Goal: Task Accomplishment & Management: Manage account settings

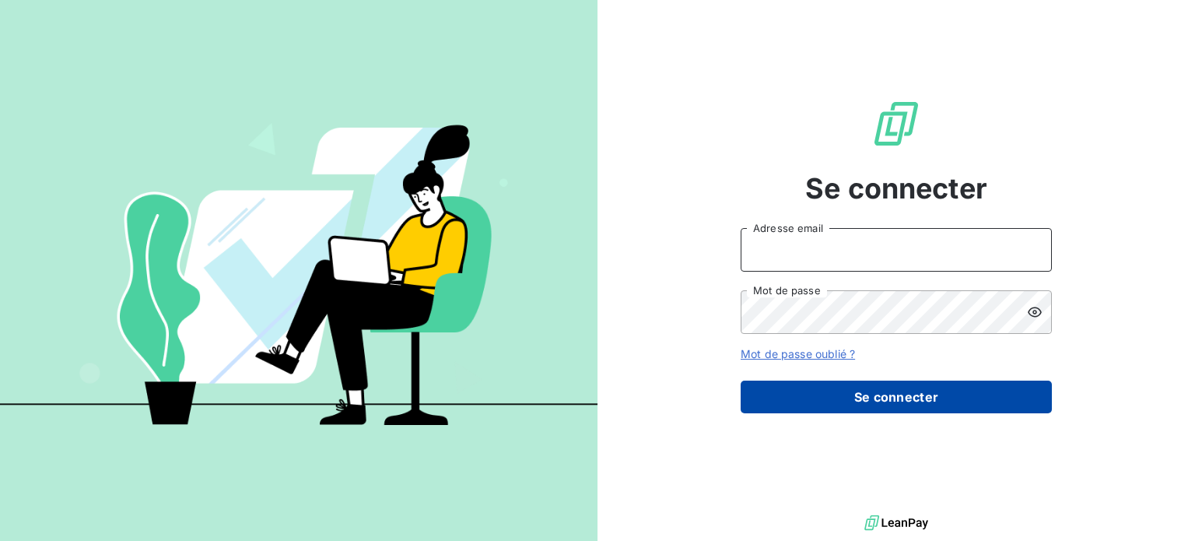
type input "dlemur@oet.fr"
click at [851, 402] on button "Se connecter" at bounding box center [896, 397] width 311 height 33
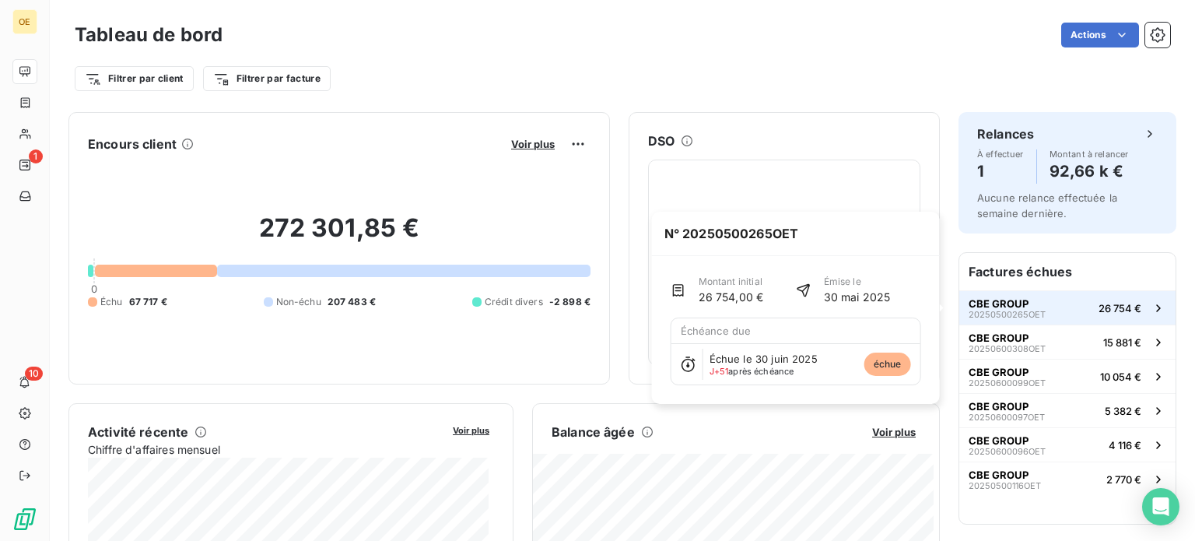
click at [982, 303] on span "CBE GROUP" at bounding box center [999, 303] width 60 height 12
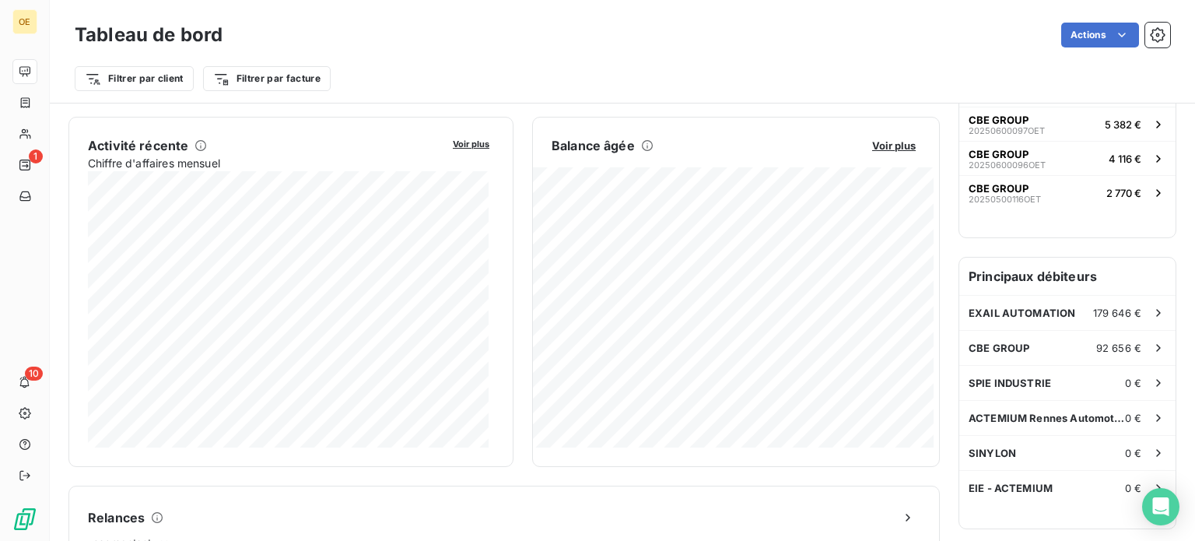
scroll to position [313, 0]
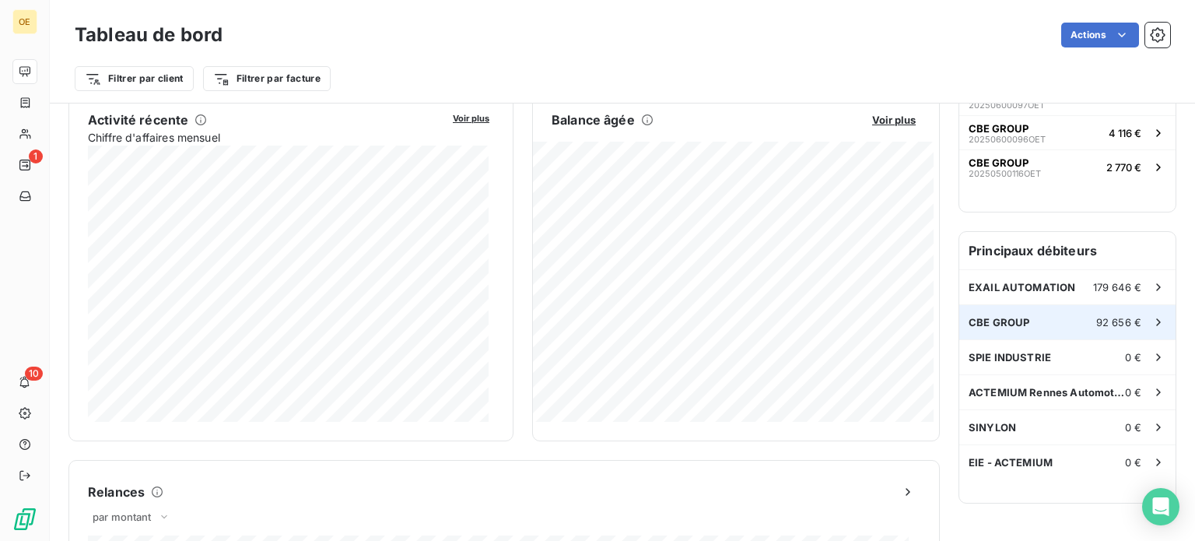
click at [1022, 320] on div "CBE GROUP 92 656 €" at bounding box center [1067, 322] width 216 height 34
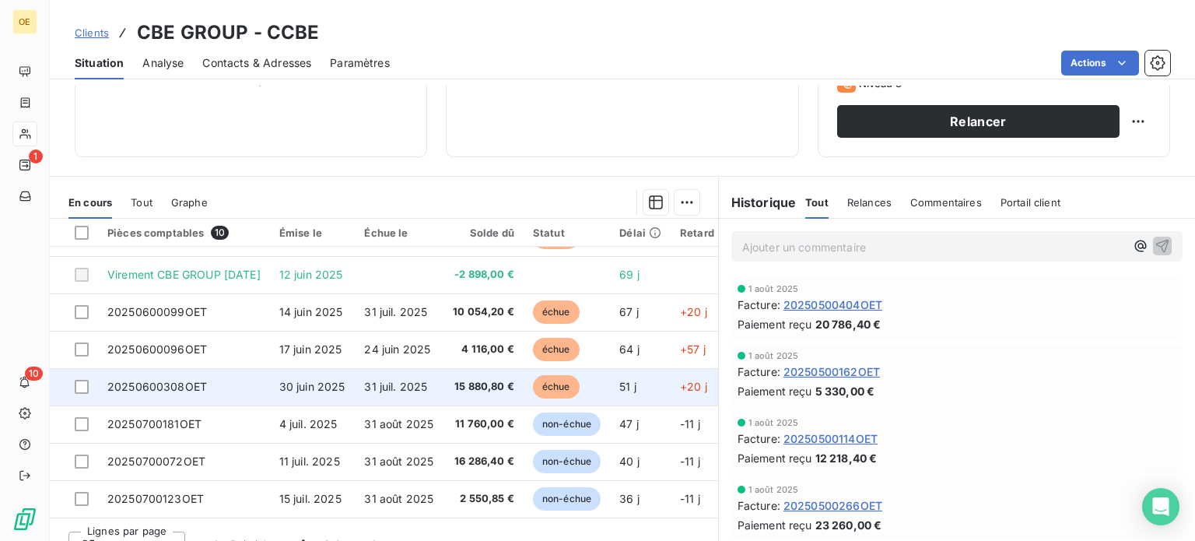
scroll to position [280, 0]
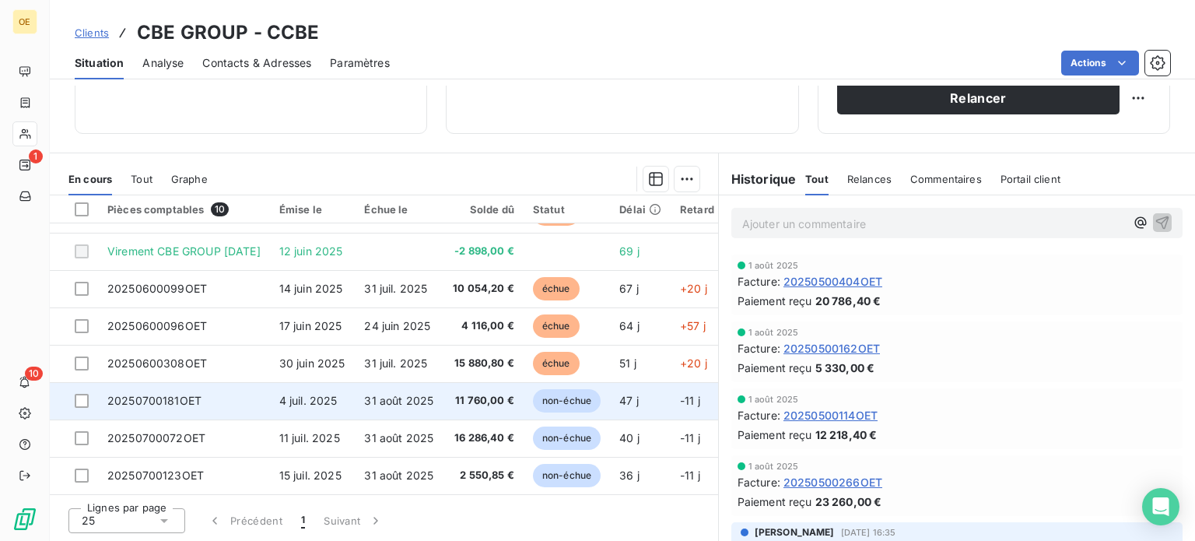
click at [422, 394] on span "31 août 2025" at bounding box center [398, 400] width 69 height 13
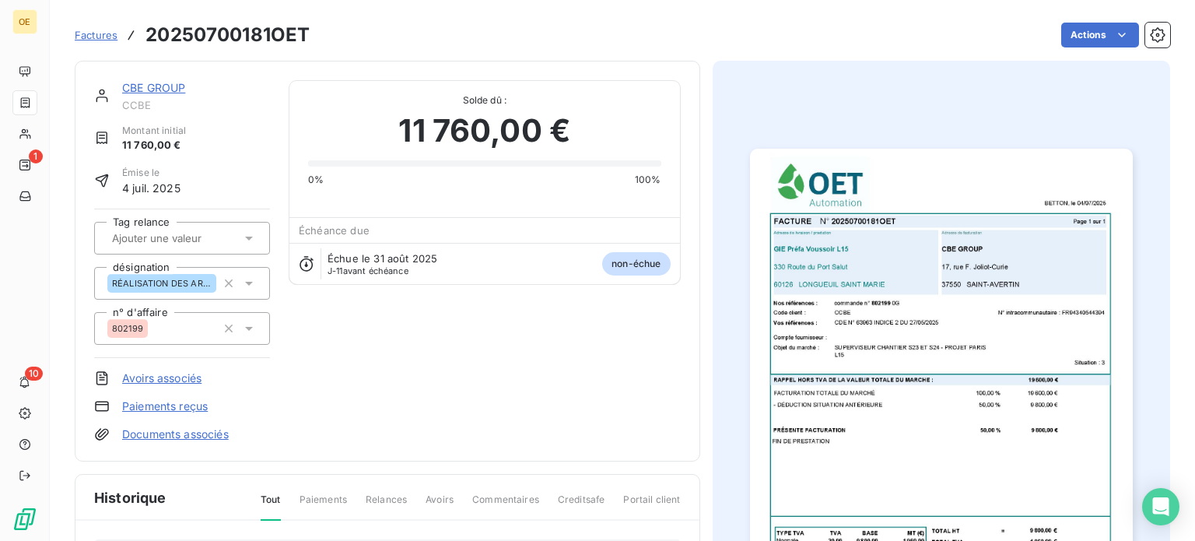
click at [845, 227] on img "button" at bounding box center [941, 419] width 383 height 540
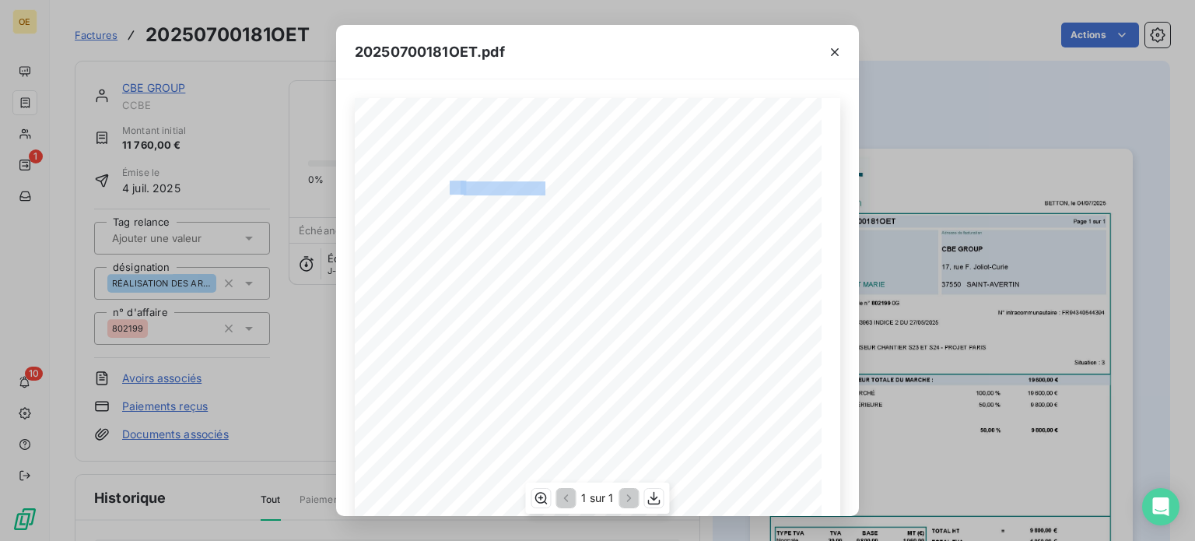
drag, startPoint x: 440, startPoint y: 185, endPoint x: 541, endPoint y: 186, distance: 101.2
click at [541, 186] on div "BETTON, le [DATE] FACTURE N° 20250700181OET Page 1 sur 1 commande n° 802199 0G …" at bounding box center [597, 428] width 467 height 660
copy div "N° 20250700181OET"
click at [264, 396] on div "20250700181OET.pdf BETTON, le [DATE] FACTURE N° 20250700181OET Page 1 sur 1 com…" at bounding box center [597, 270] width 1195 height 541
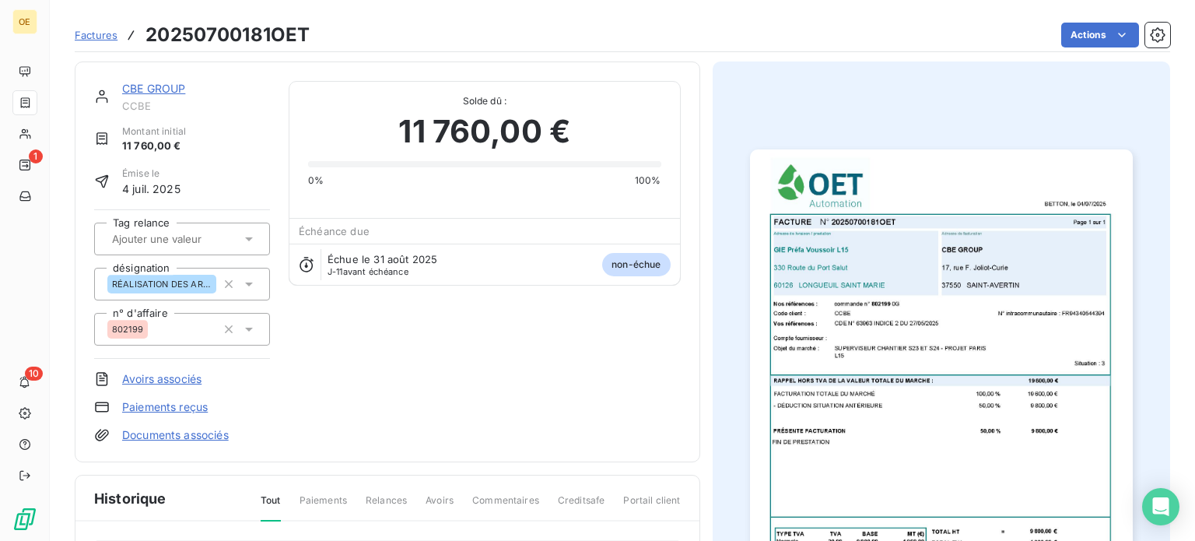
scroll to position [2, 0]
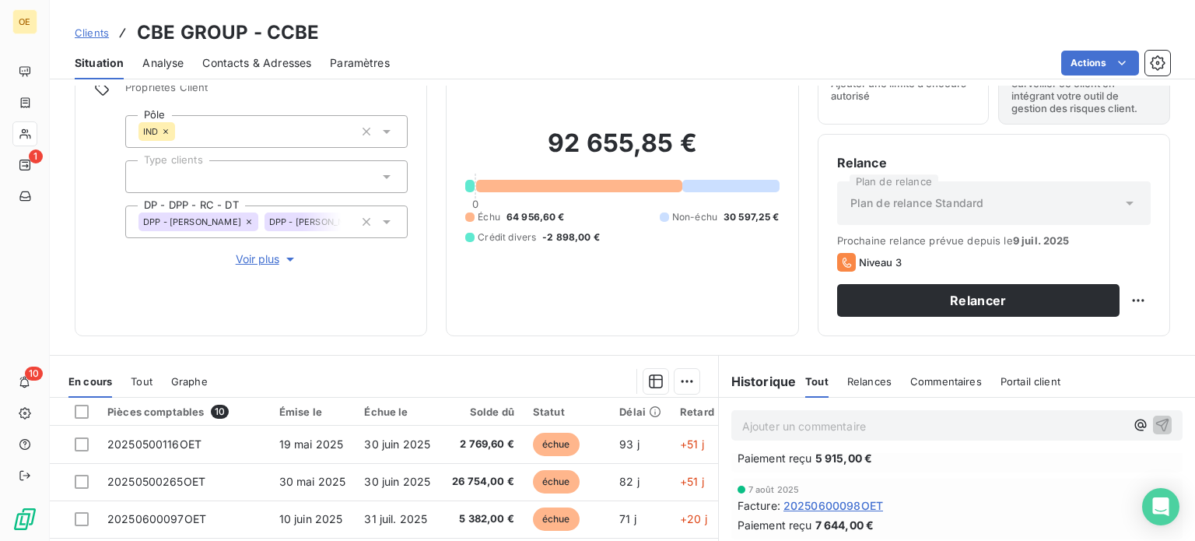
scroll to position [78, 0]
